Goal: Task Accomplishment & Management: Use online tool/utility

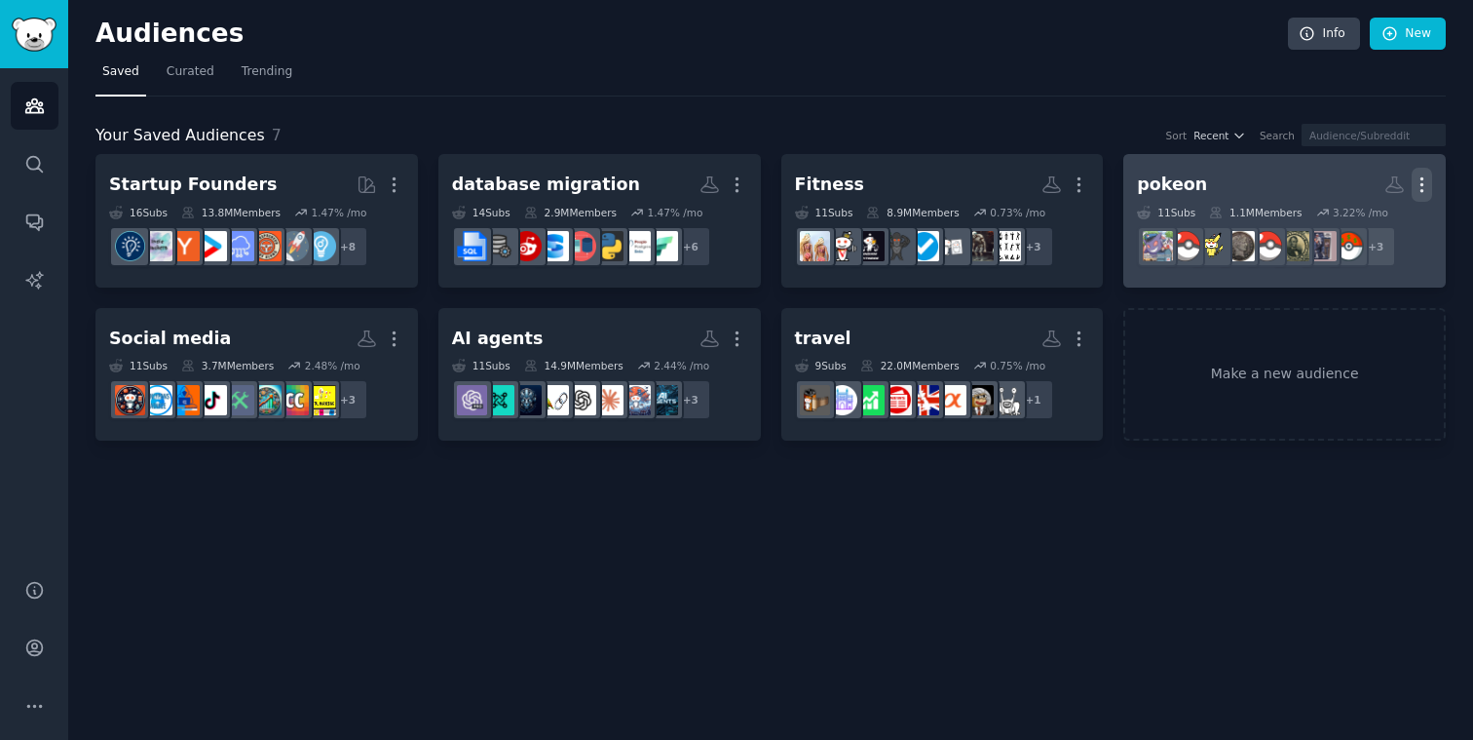
click at [1416, 189] on icon "button" at bounding box center [1422, 184] width 20 height 20
click at [1364, 237] on div "Delete" at bounding box center [1355, 226] width 93 height 41
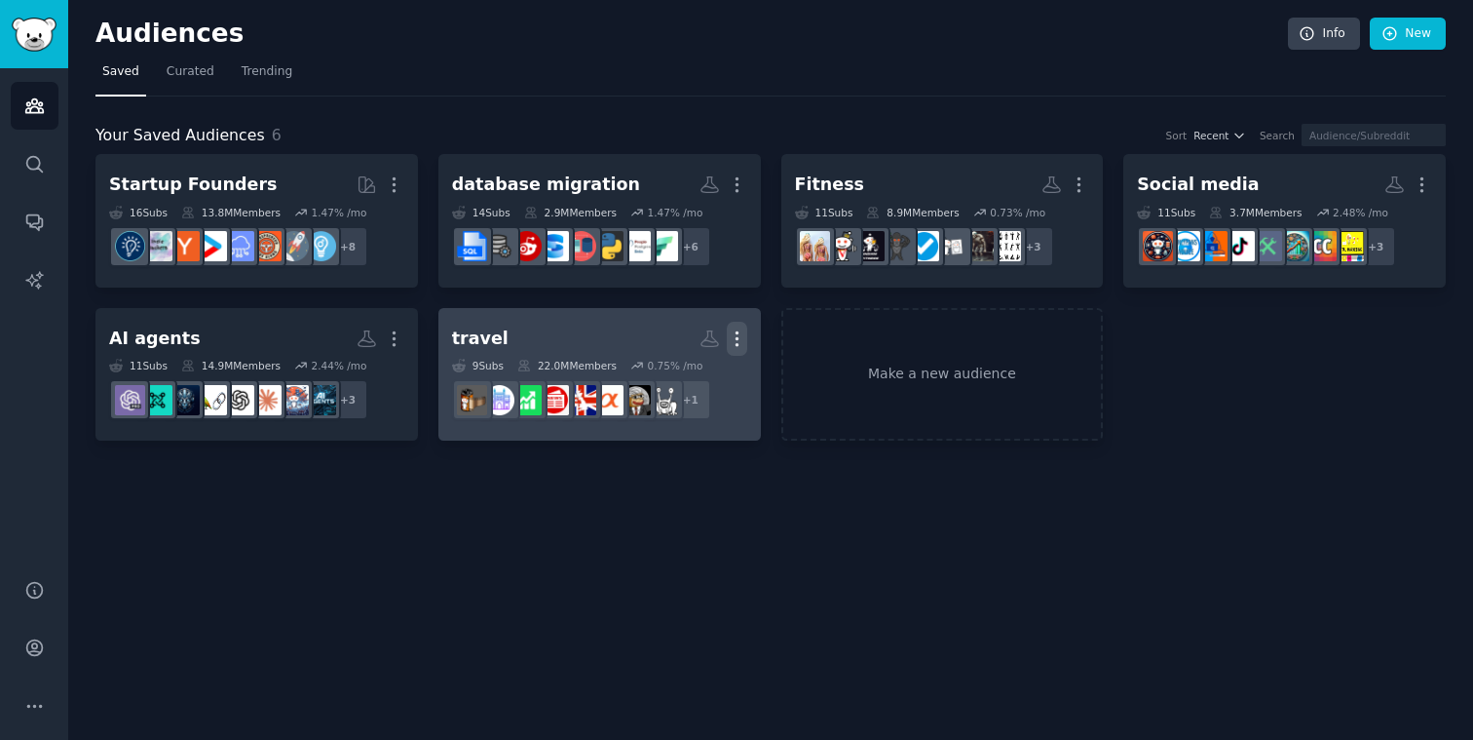
click at [734, 331] on icon "button" at bounding box center [737, 338] width 20 height 20
click at [663, 375] on div "Delete" at bounding box center [670, 379] width 93 height 41
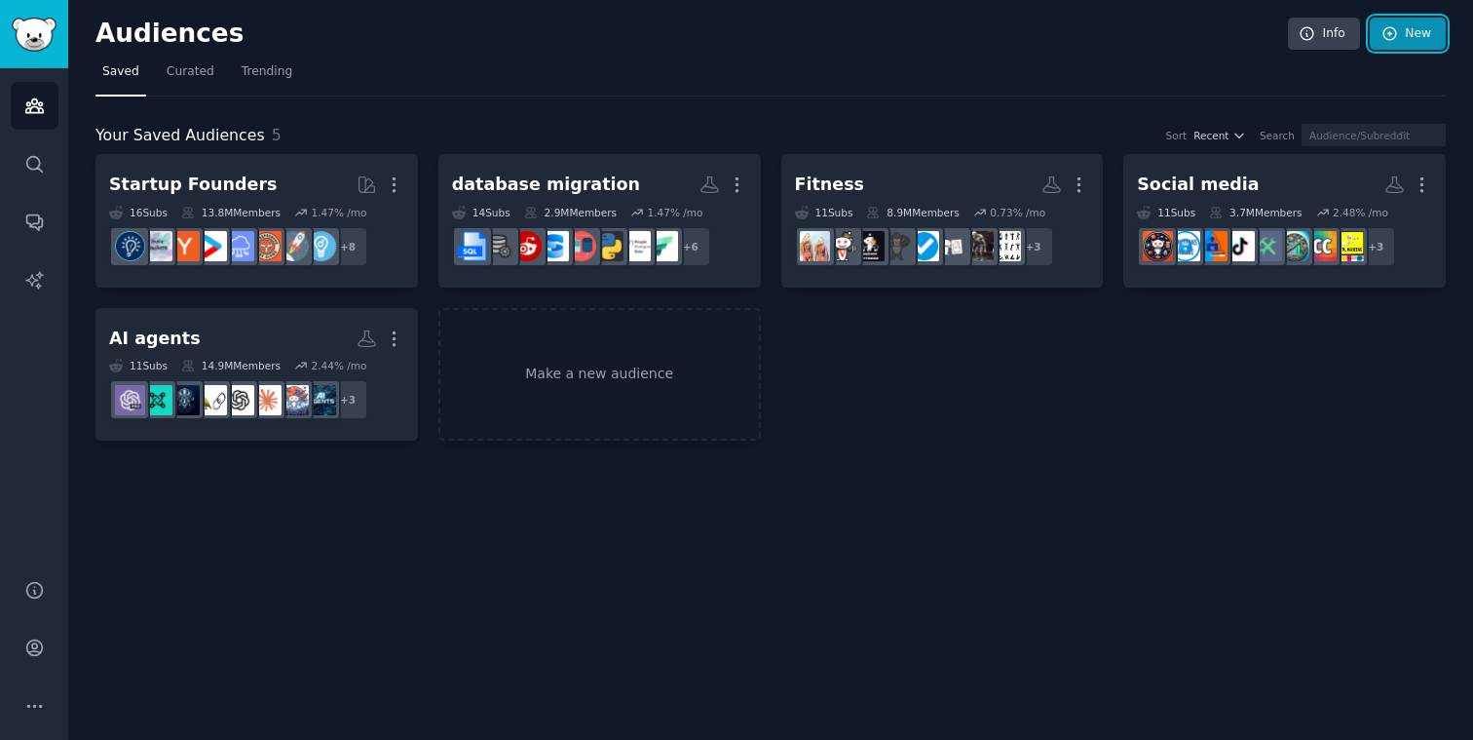
click at [1421, 44] on link "New" at bounding box center [1408, 34] width 76 height 33
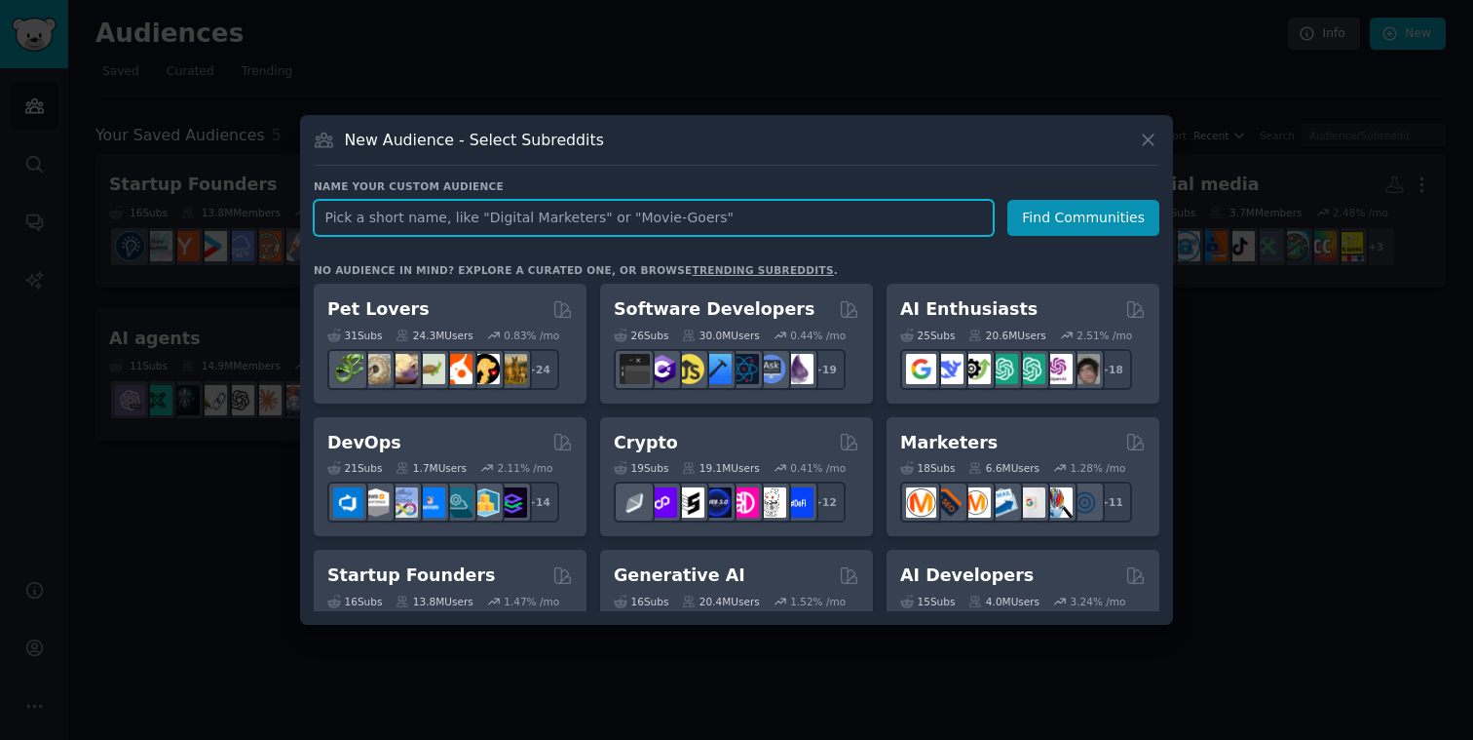
paste input "clothes"
type input "clothes"
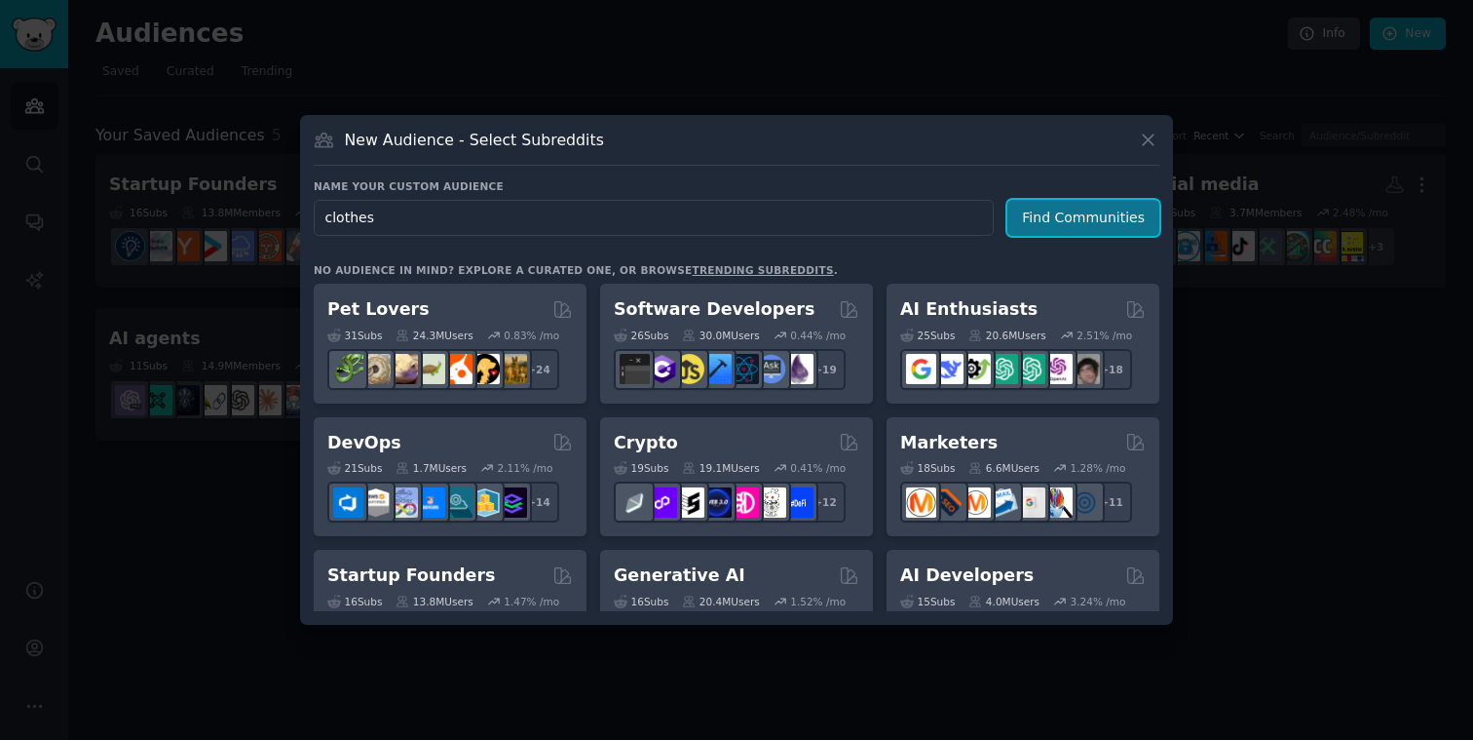
click at [1070, 213] on button "Find Communities" at bounding box center [1084, 218] width 152 height 36
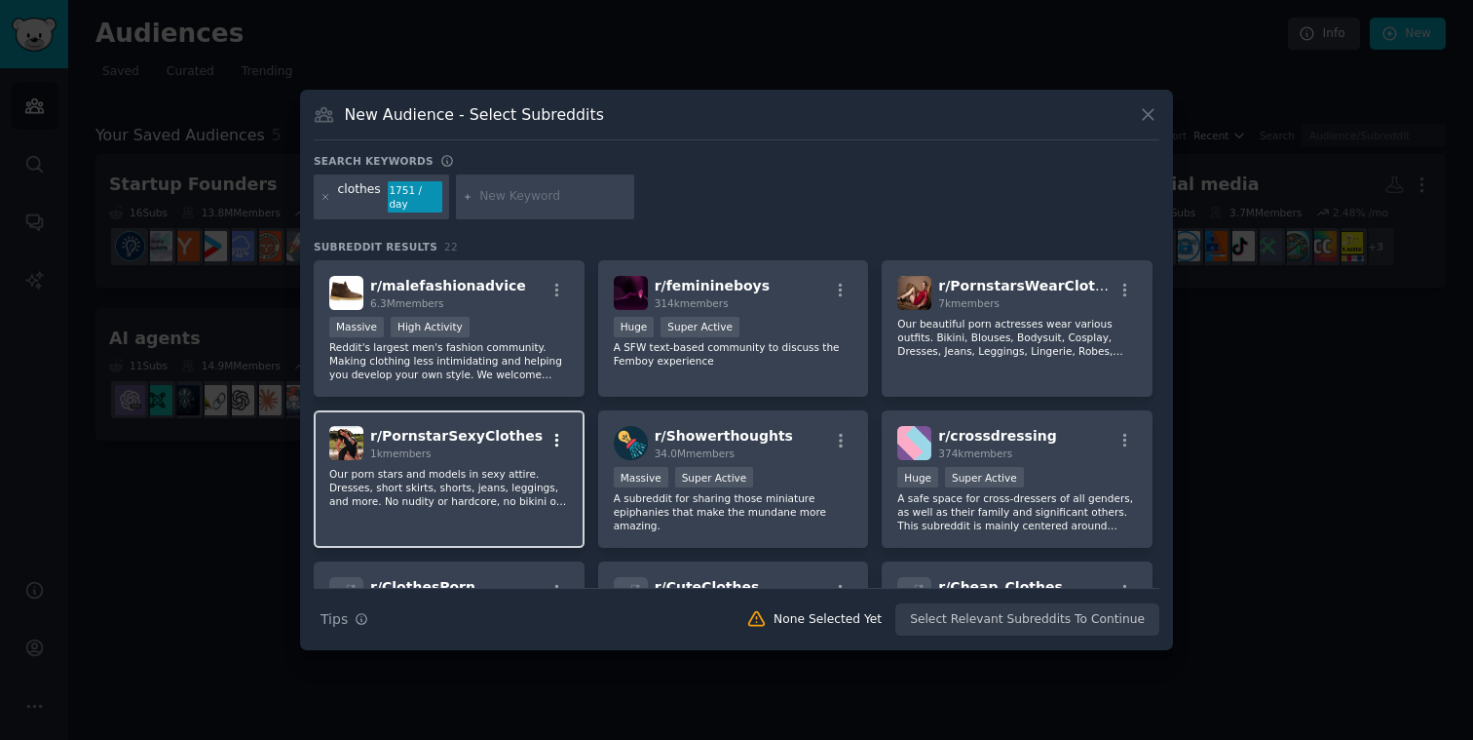
click at [545, 435] on button "button" at bounding box center [557, 441] width 24 height 18
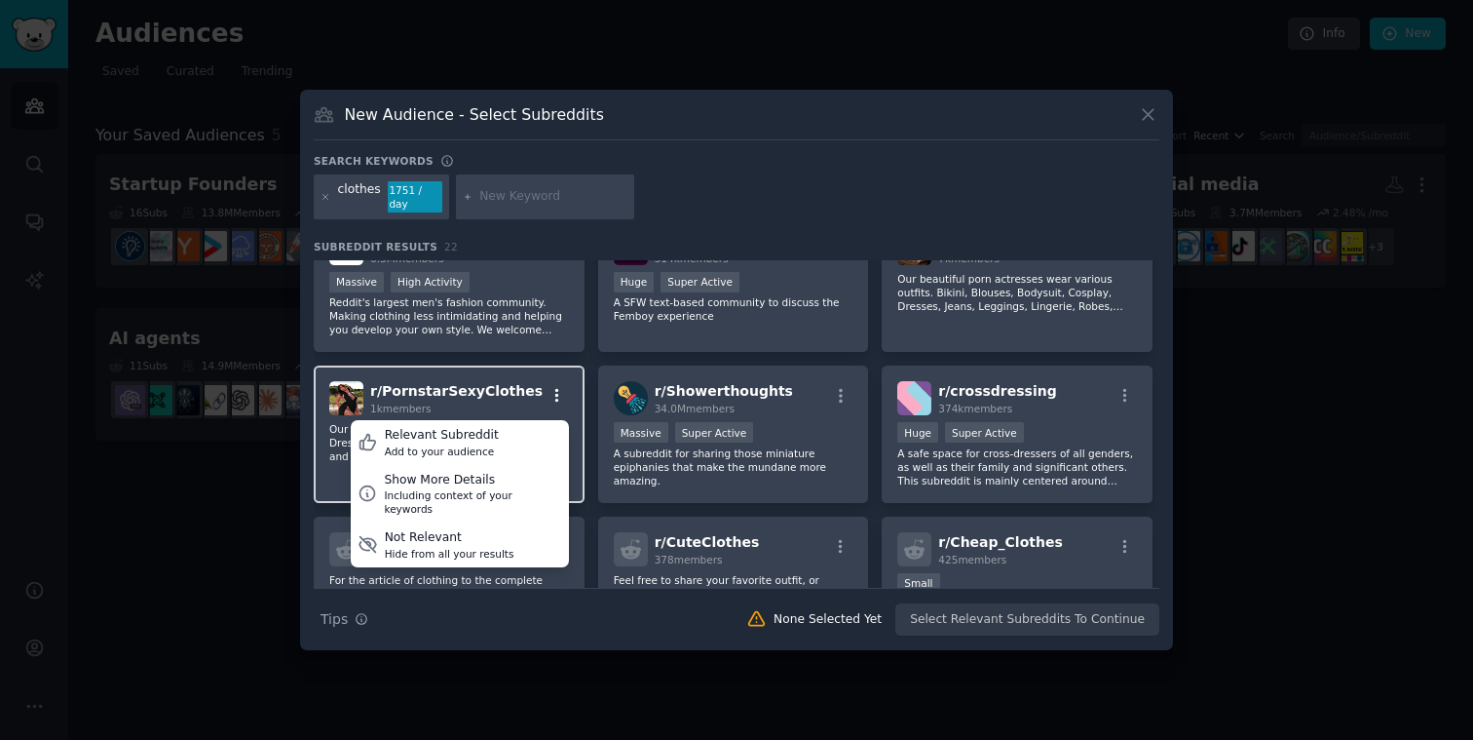
scroll to position [43, 0]
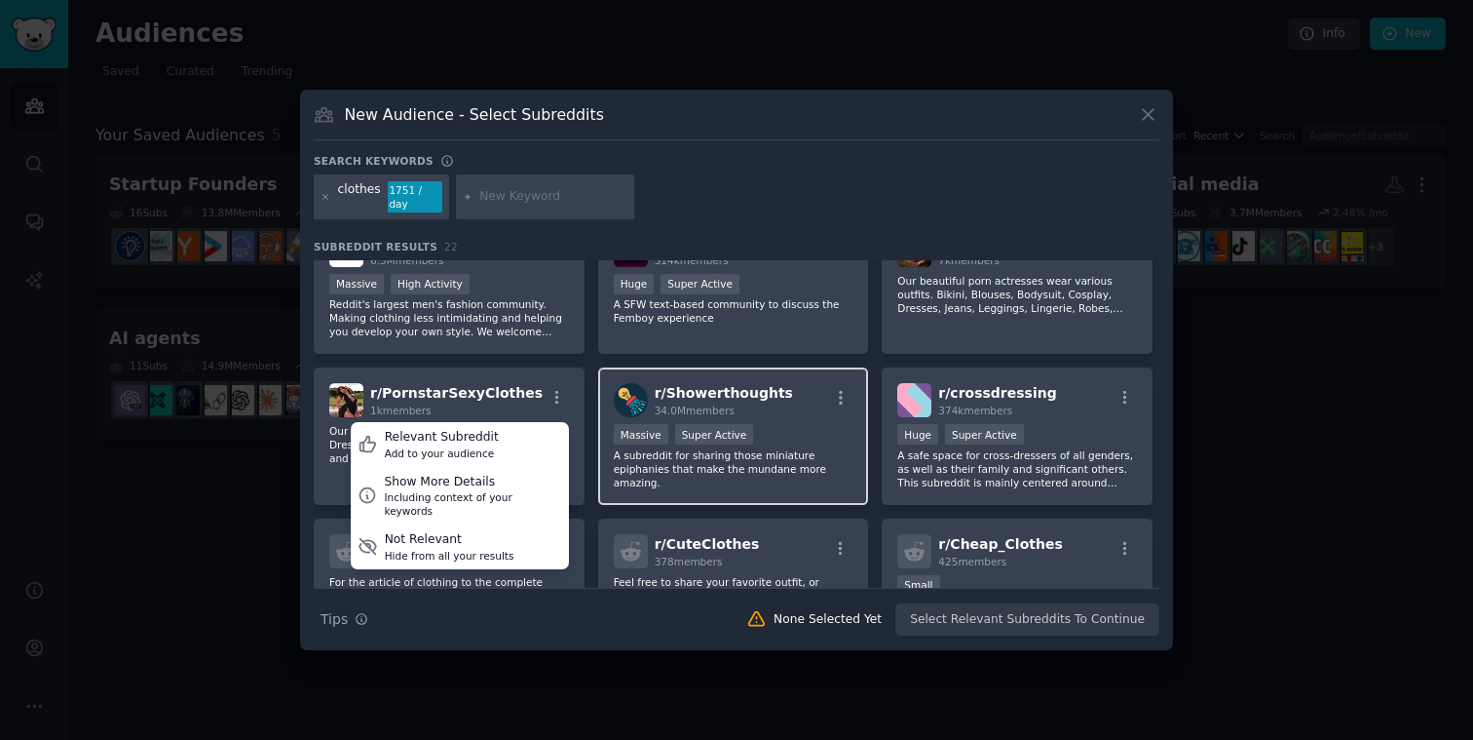
click at [714, 389] on span "r/ Showerthoughts" at bounding box center [724, 393] width 138 height 16
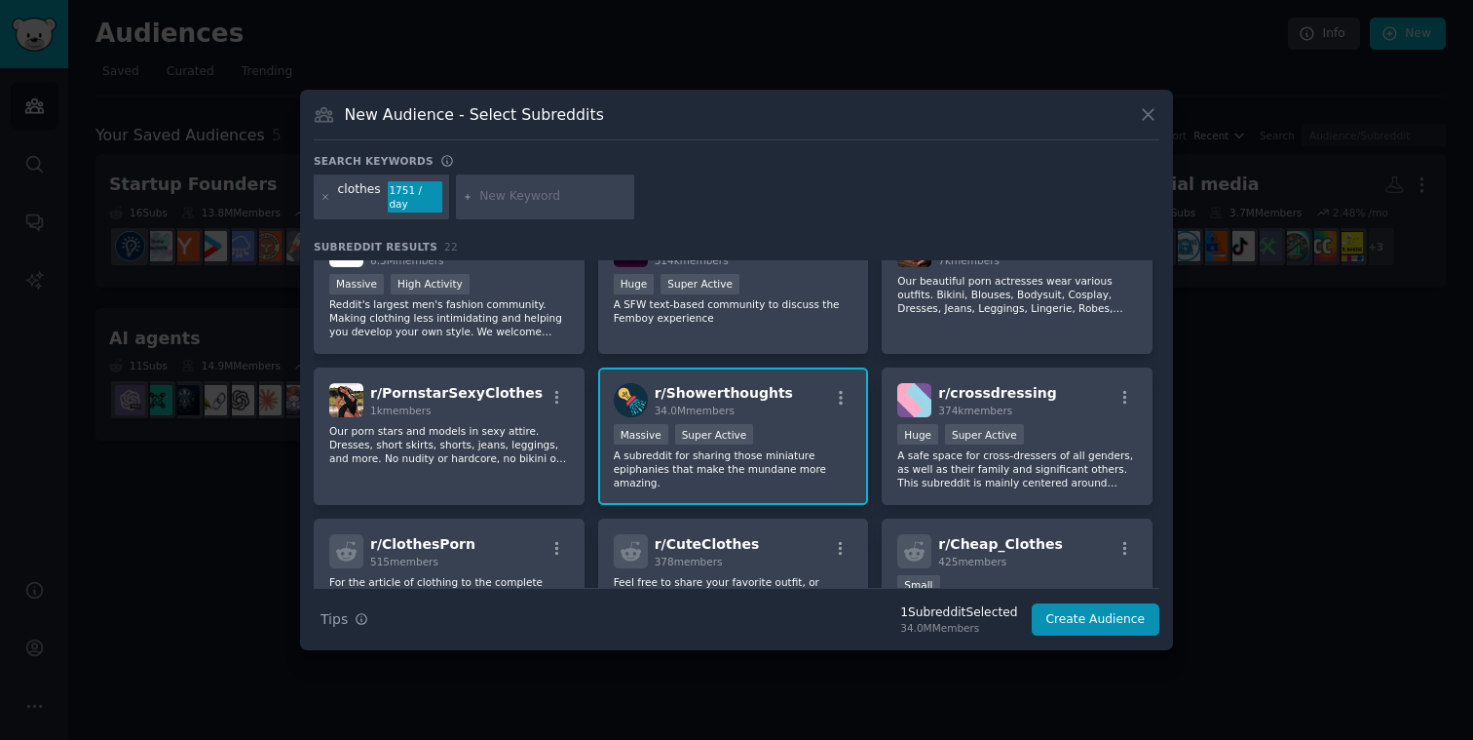
click at [714, 389] on span "r/ Showerthoughts" at bounding box center [724, 393] width 138 height 16
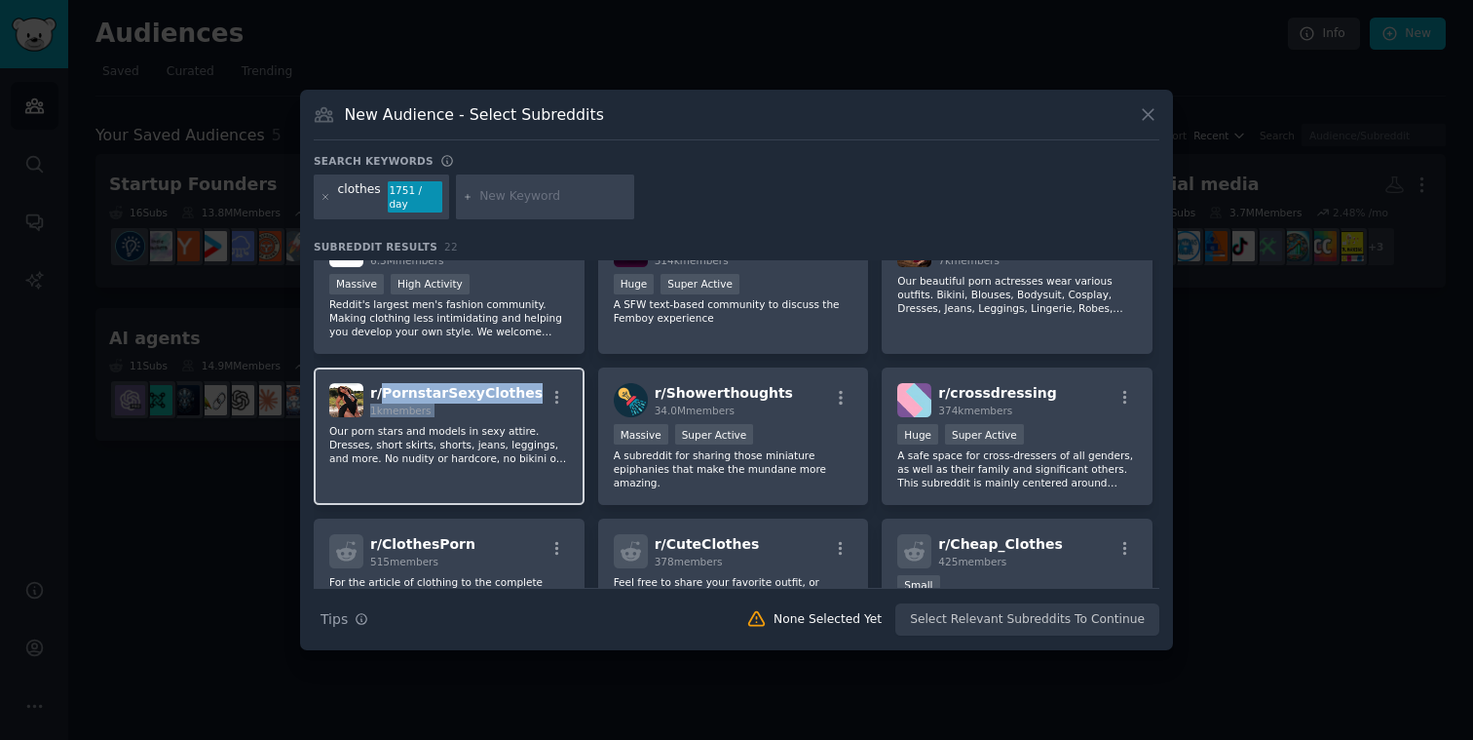
drag, startPoint x: 532, startPoint y: 380, endPoint x: 380, endPoint y: 381, distance: 152.0
click at [380, 383] on div "r/ PornstarSexyClothes 1k members" at bounding box center [449, 400] width 240 height 34
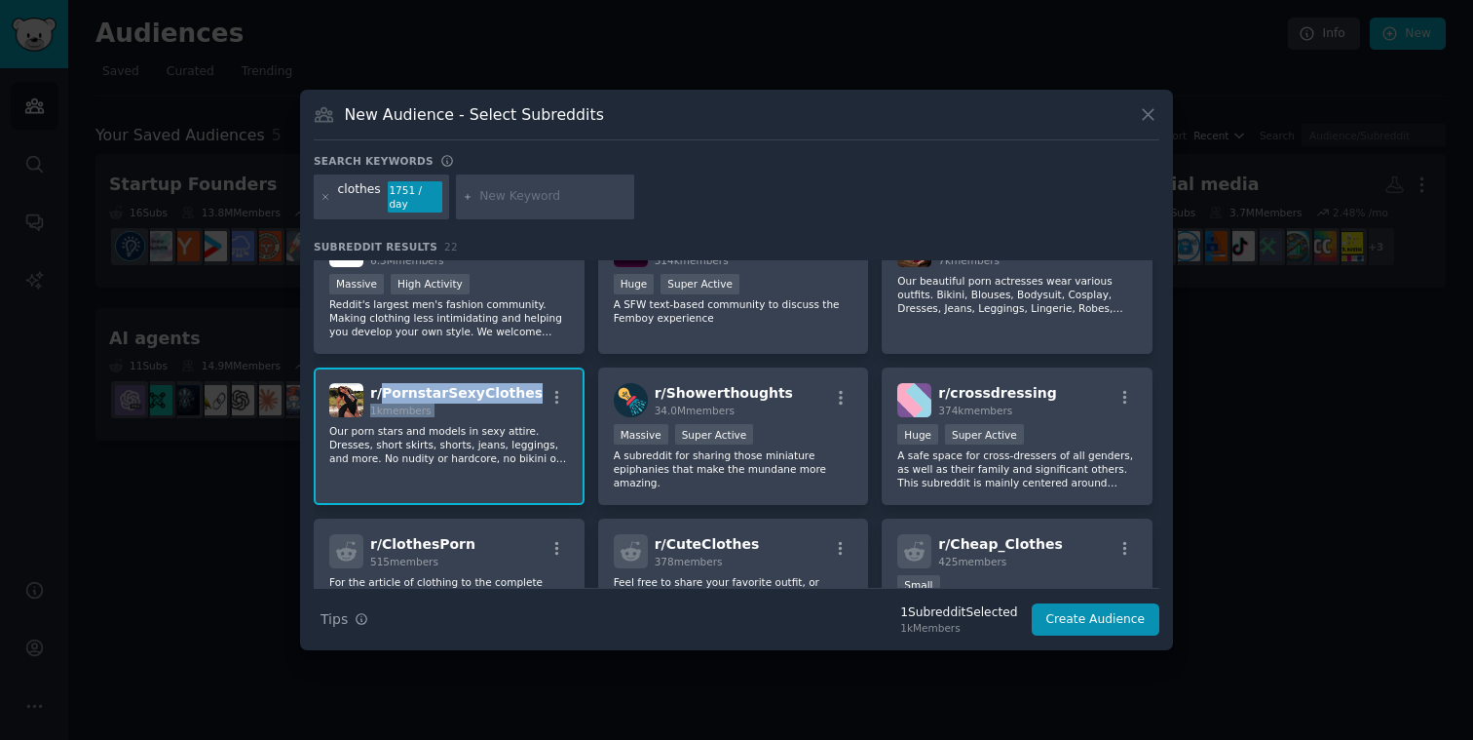
copy div "PornstarSexyClothes 1k members"
